Goal: Task Accomplishment & Management: Manage account settings

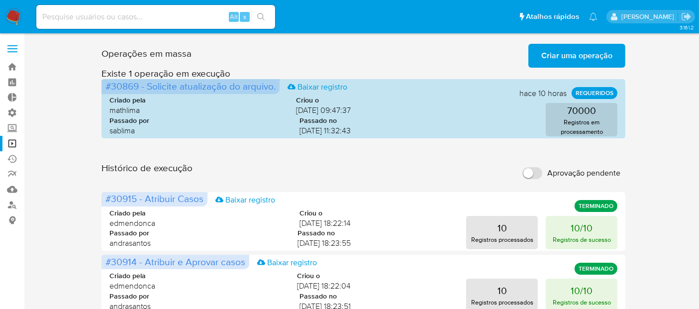
click at [594, 171] on span "Aprovação pendente" at bounding box center [583, 173] width 73 height 10
click at [542, 171] on input "Aprovação pendente" at bounding box center [533, 173] width 20 height 12
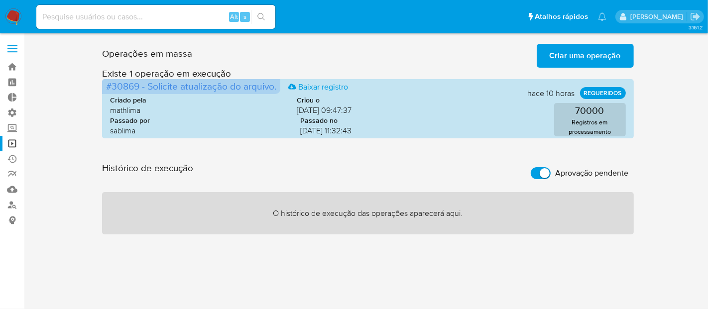
click at [594, 171] on span "Aprovação pendente" at bounding box center [591, 173] width 73 height 10
click at [550, 171] on input "Aprovação pendente" at bounding box center [540, 173] width 20 height 12
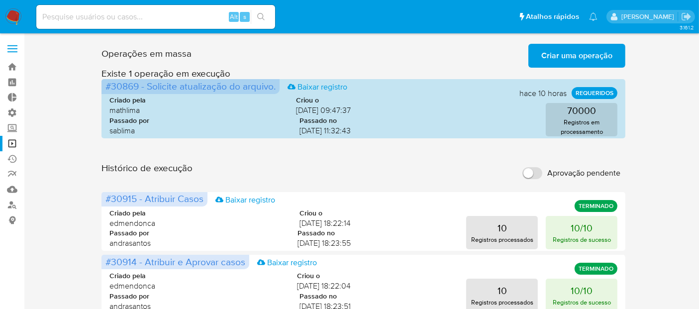
click at [551, 176] on span "Aprovação pendente" at bounding box center [583, 173] width 73 height 10
click at [542, 176] on input "Aprovação pendente" at bounding box center [533, 173] width 20 height 12
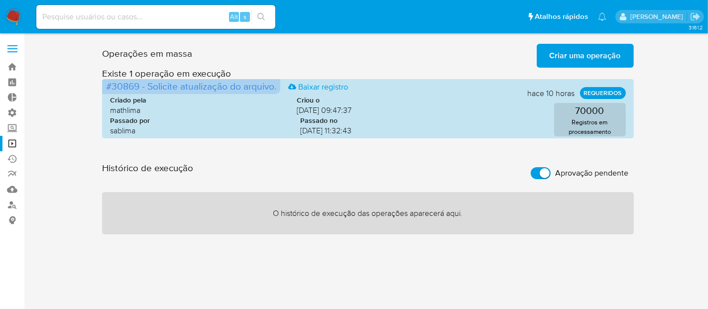
click at [558, 176] on span "Aprovação pendente" at bounding box center [591, 173] width 73 height 10
click at [550, 176] on input "Aprovação pendente" at bounding box center [540, 173] width 20 height 12
checkbox input "false"
